Goal: Task Accomplishment & Management: Complete application form

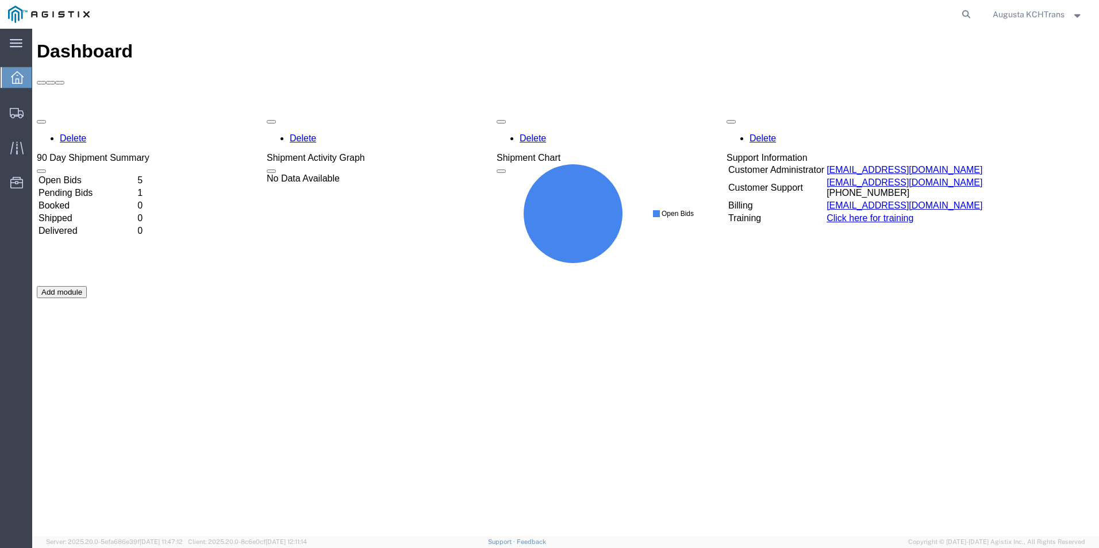
click at [91, 175] on td "Open Bids" at bounding box center [87, 180] width 98 height 11
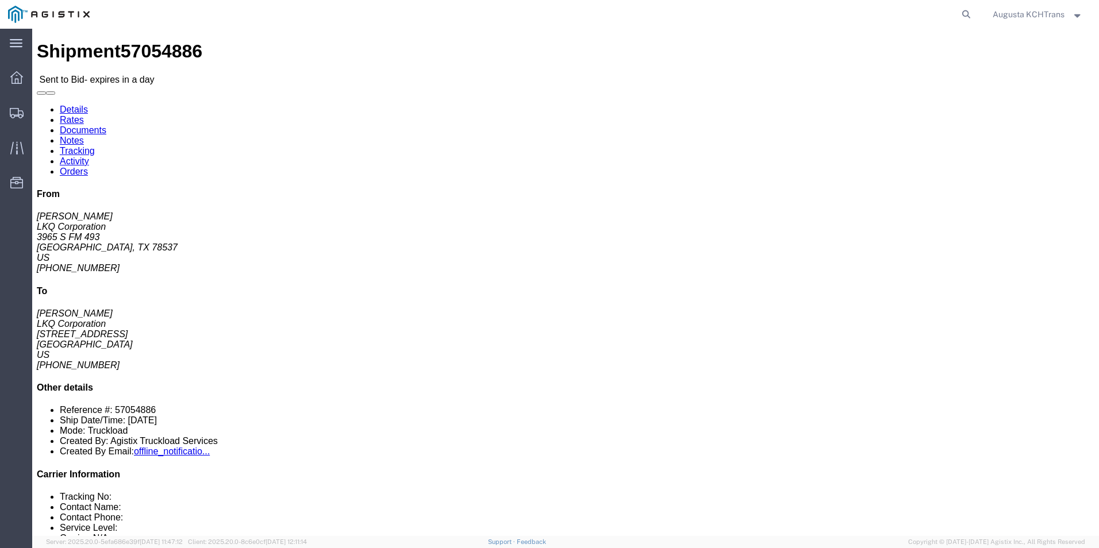
click link "Enter / Modify Bid"
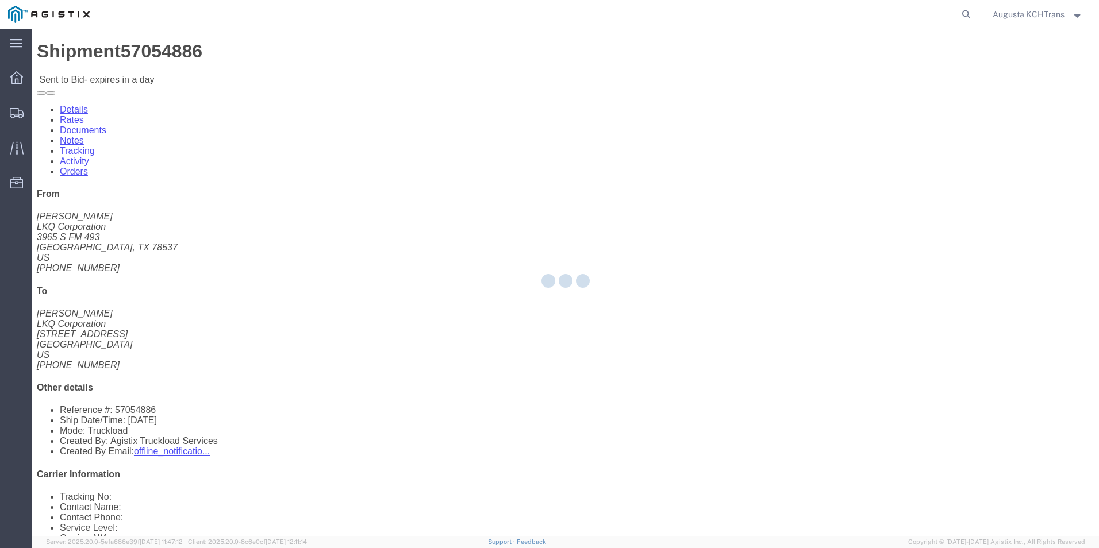
select select "4652"
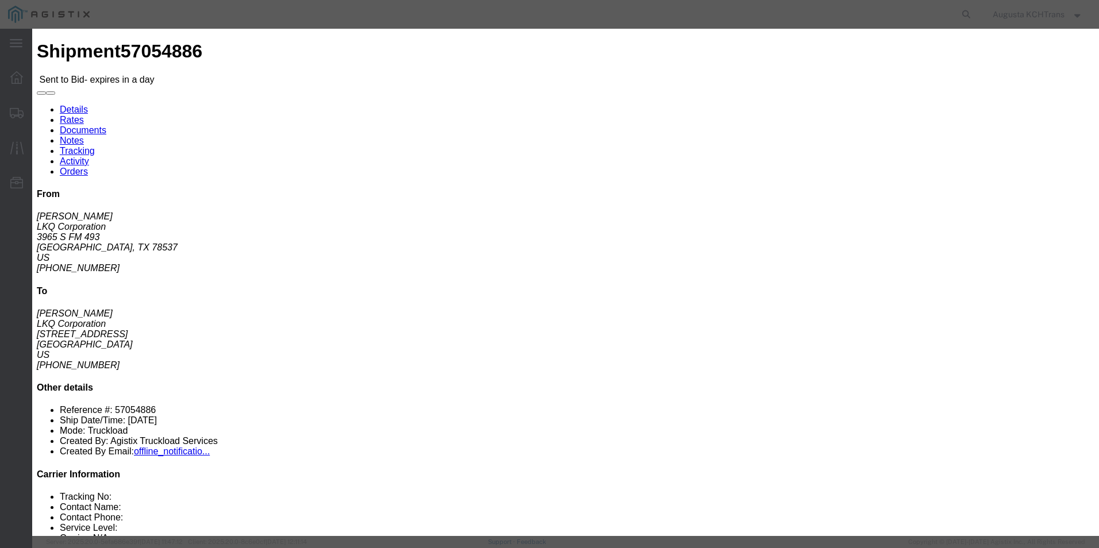
click div
drag, startPoint x: 746, startPoint y: 110, endPoint x: 762, endPoint y: 140, distance: 33.9
click input "text"
type input "KCH"
type input "3"
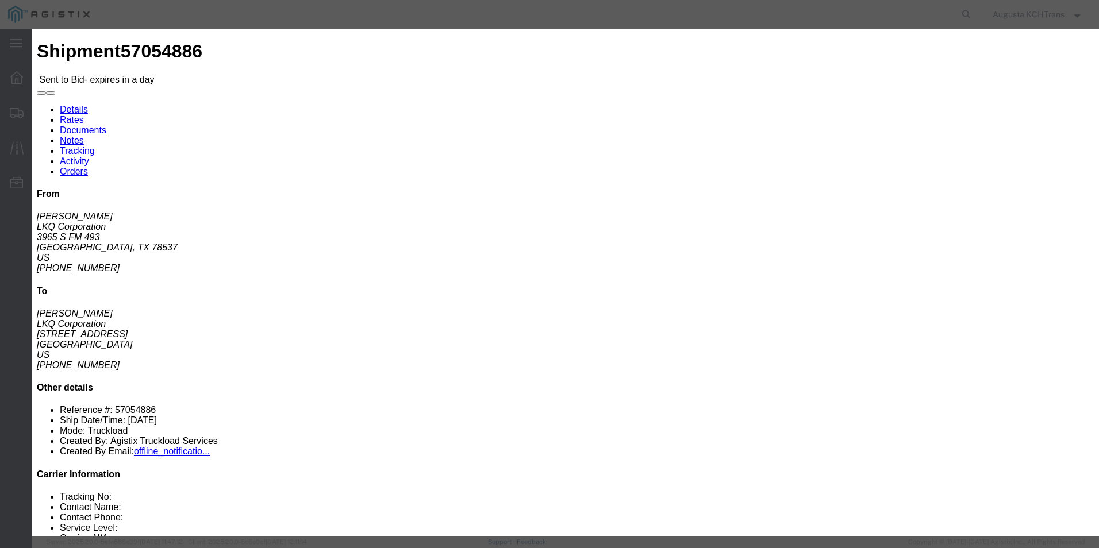
type input "2094.77"
drag, startPoint x: 427, startPoint y: 252, endPoint x: 515, endPoint y: 262, distance: 88.4
click input "3"
click input "2"
type input "1"
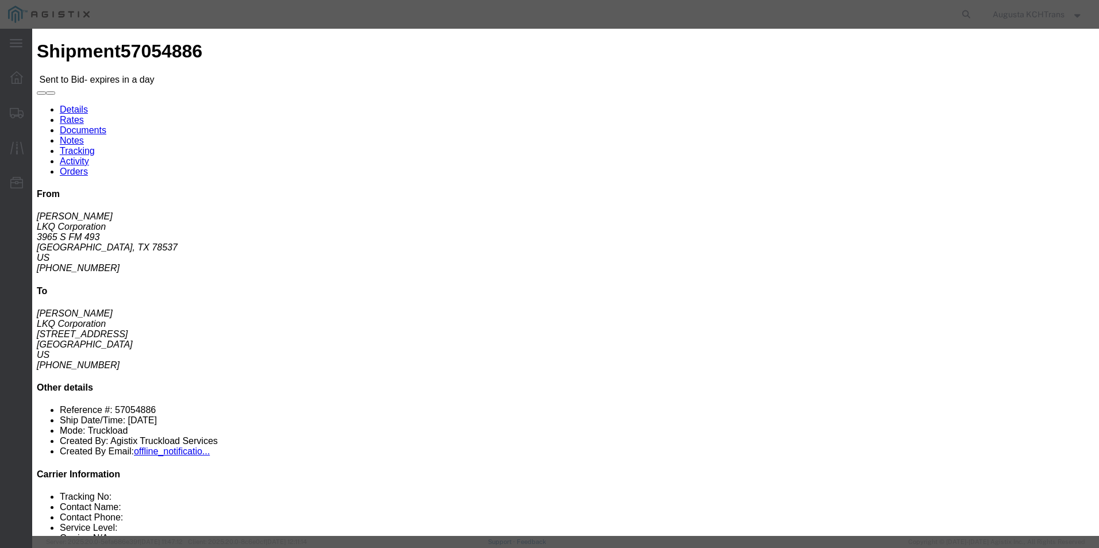
click input "1"
drag, startPoint x: 504, startPoint y: 233, endPoint x: 505, endPoint y: 241, distance: 8.6
click select "Select Air Less than Truckload Multi-Leg Ocean Freight Rail Small Parcel Truckl…"
select select "TL"
click select "Select Air Less than Truckload Multi-Leg Ocean Freight Rail Small Parcel Truckl…"
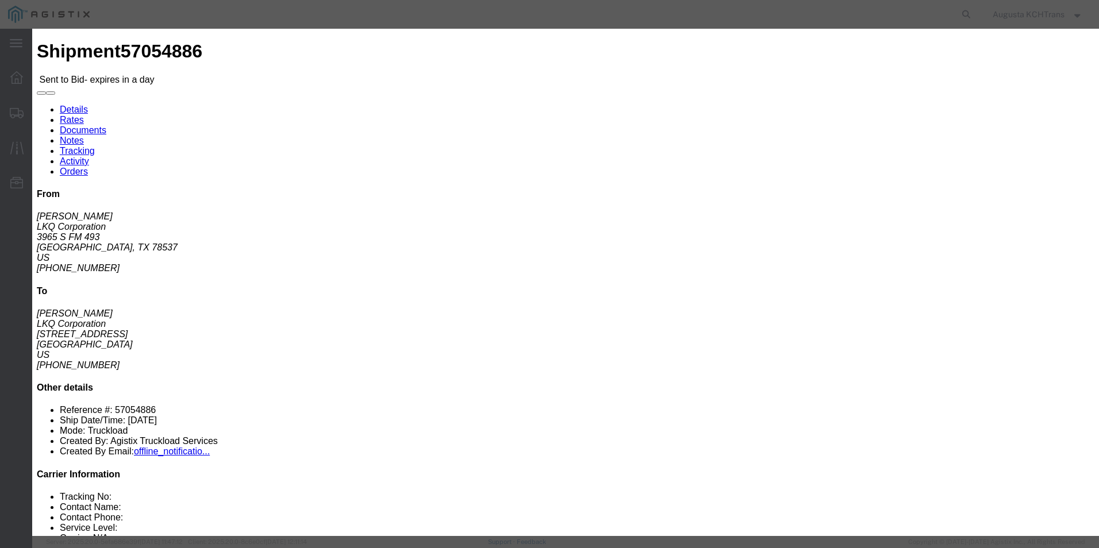
click select "Select 3 - 5 Day Rail TL Standard 3 - 5 Day"
select select "14028"
click select "Select 3 - 5 Day Rail TL Standard 3 - 5 Day"
drag, startPoint x: 769, startPoint y: 236, endPoint x: 721, endPoint y: 229, distance: 49.3
click div "Select 2 Day Service 3 Axle Winch Truck 3 to 5 Day Service 96L Domestic Flat Ra…"
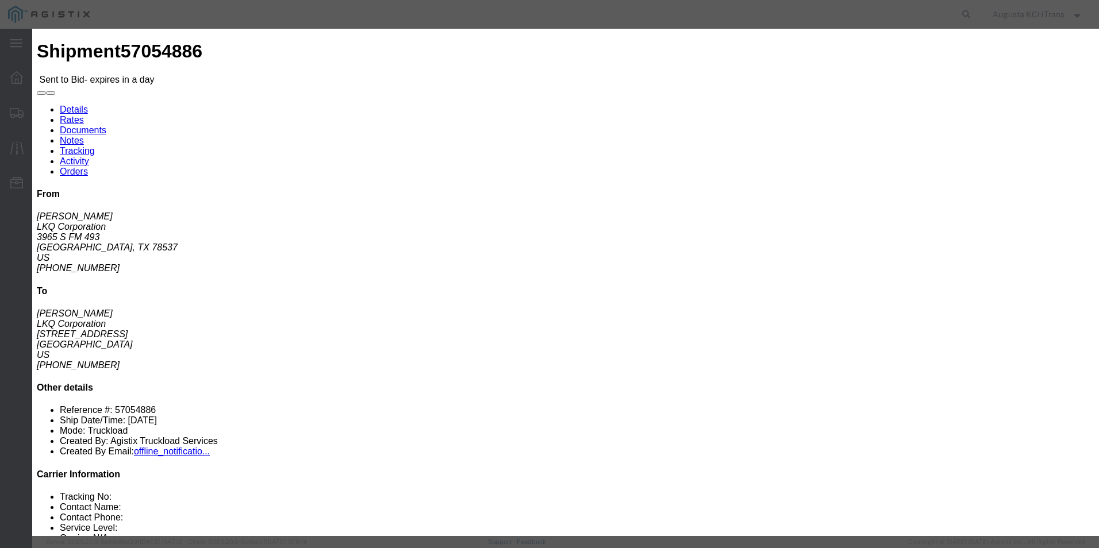
type input "9"
click input "998.77"
click input "994.77"
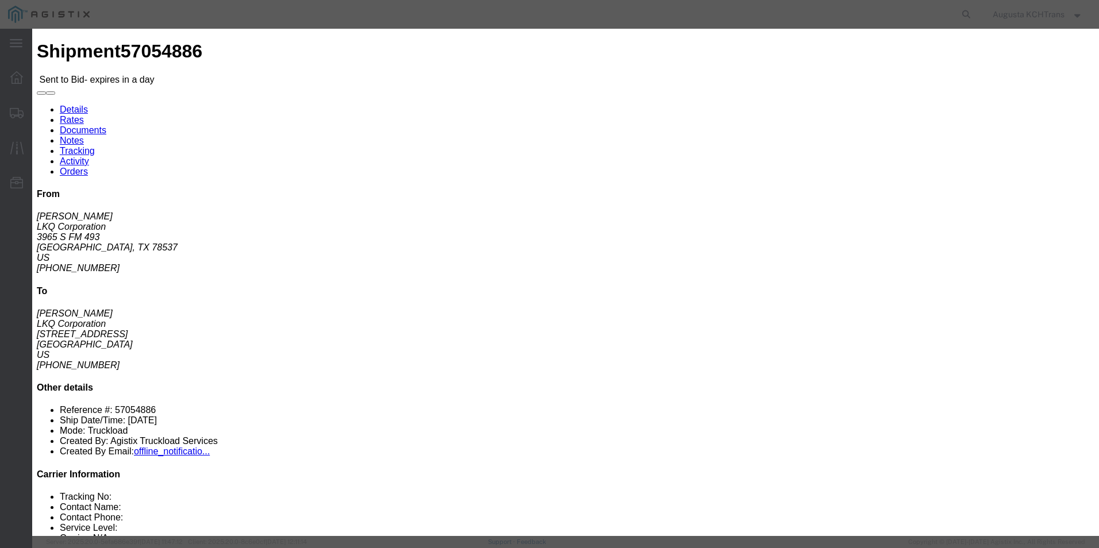
drag, startPoint x: 765, startPoint y: 230, endPoint x: 754, endPoint y: 229, distance: 11.0
click input "993.77"
click input "993.48"
click input "998.48"
type input "998.47"
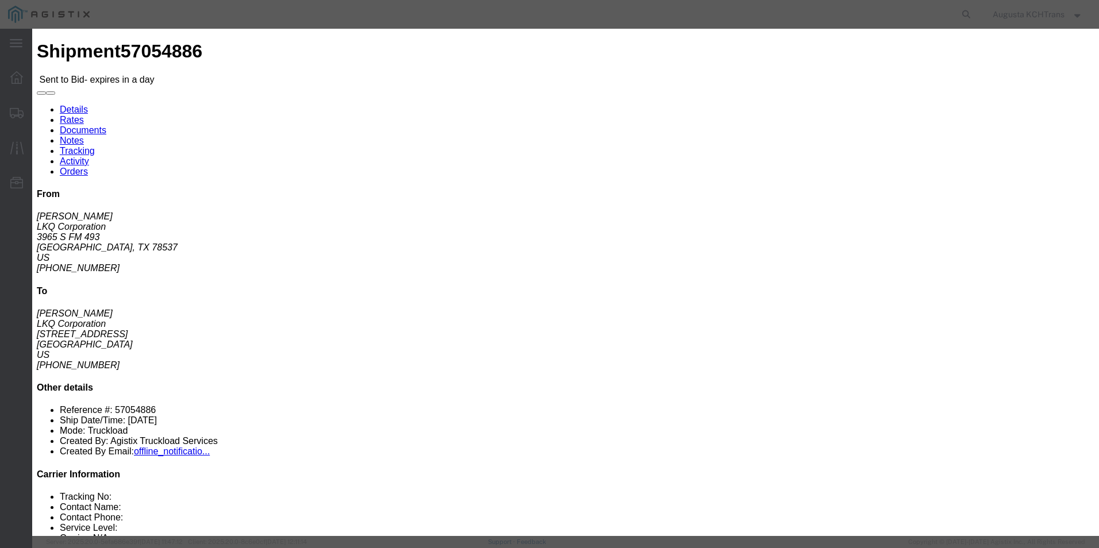
click button "Submit"
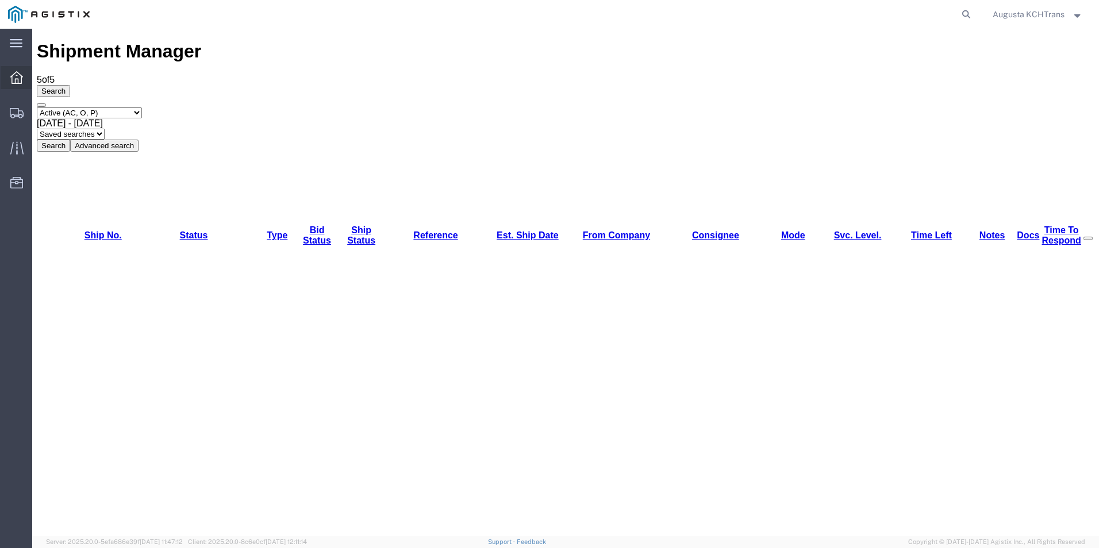
click at [9, 81] on div at bounding box center [17, 77] width 32 height 23
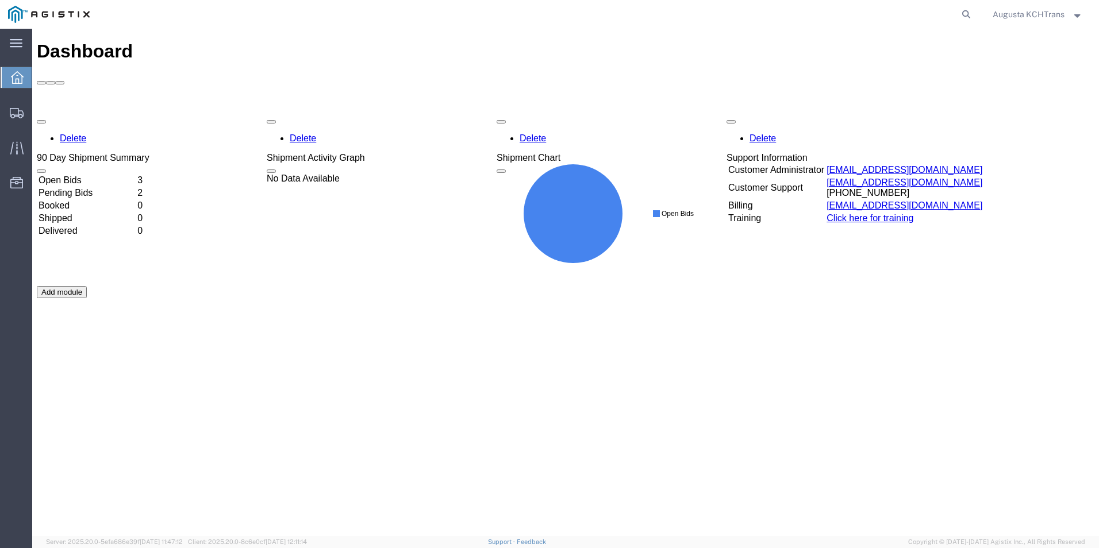
click at [105, 187] on td "Pending Bids" at bounding box center [87, 192] width 98 height 11
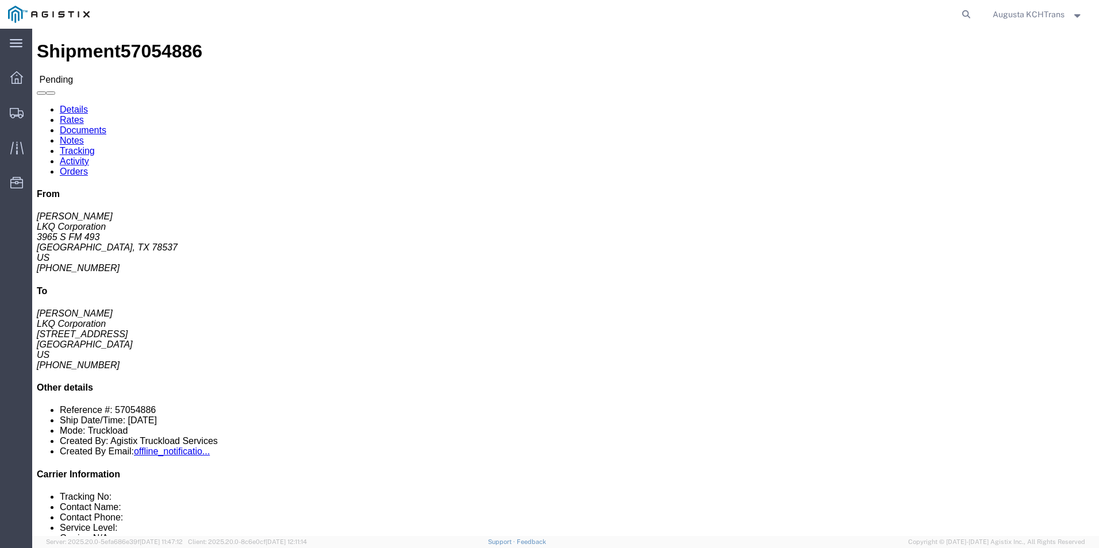
click link "Documents"
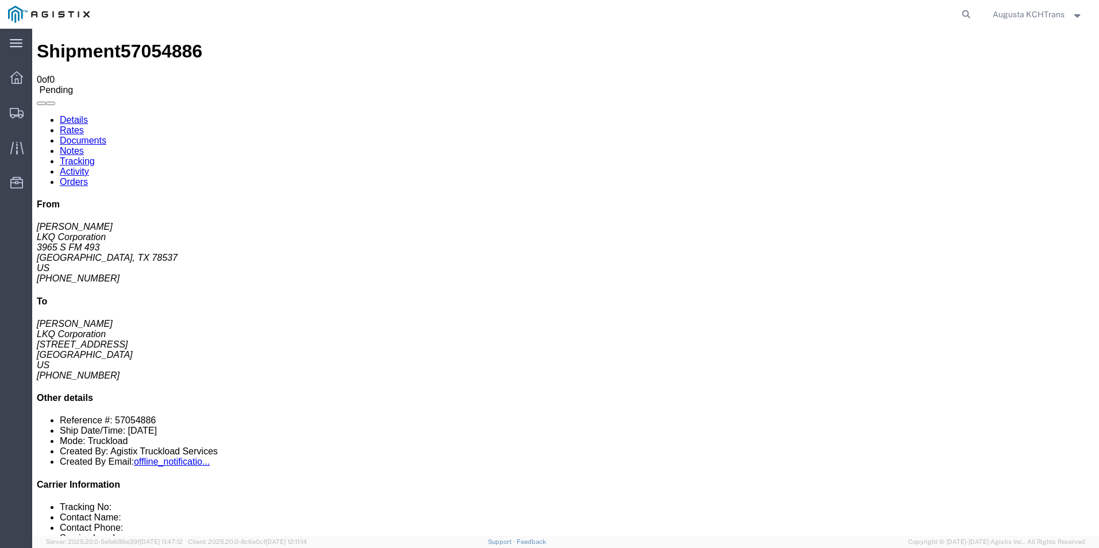
click at [84, 146] on link "Notes" at bounding box center [72, 151] width 24 height 10
click at [11, 77] on icon at bounding box center [16, 77] width 13 height 13
